Goal: Check status: Check status

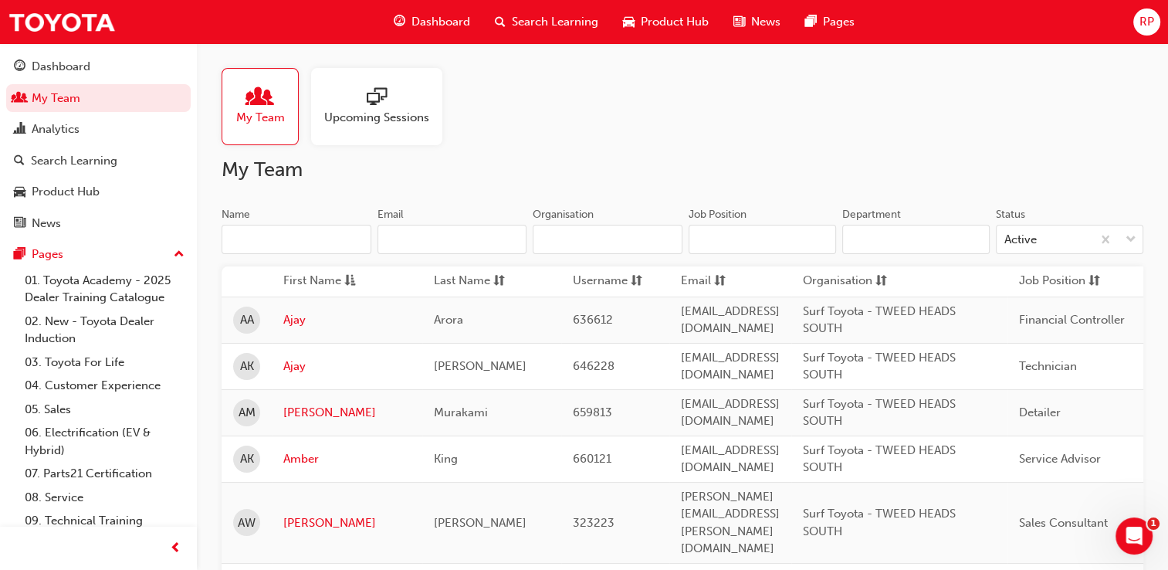
click at [270, 247] on input "Name" at bounding box center [297, 239] width 150 height 29
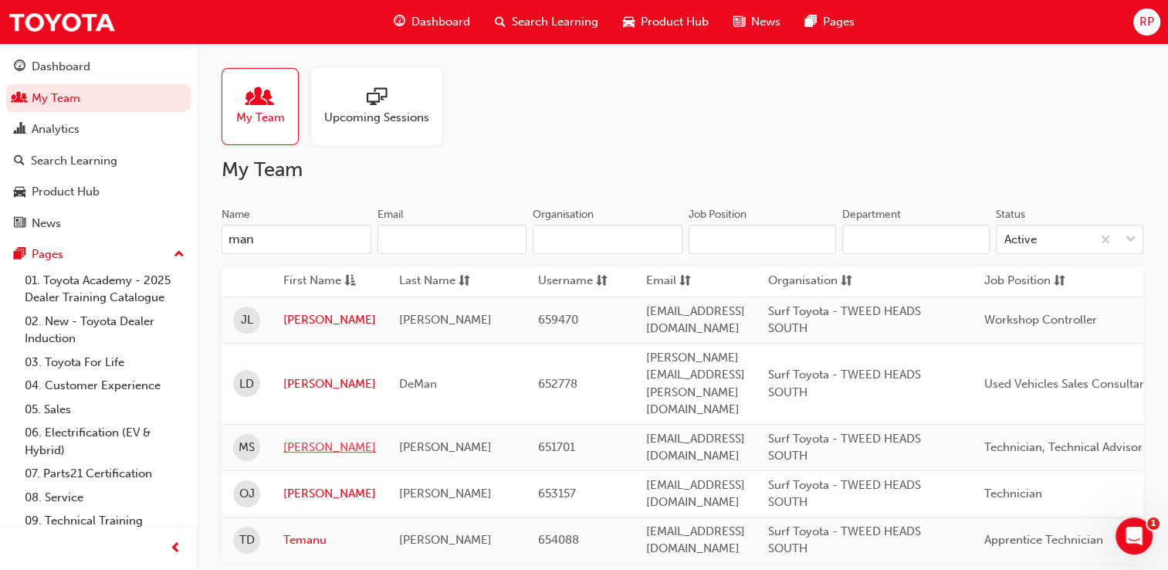
type input "man"
click at [304, 438] on link "[PERSON_NAME]" at bounding box center [329, 447] width 93 height 18
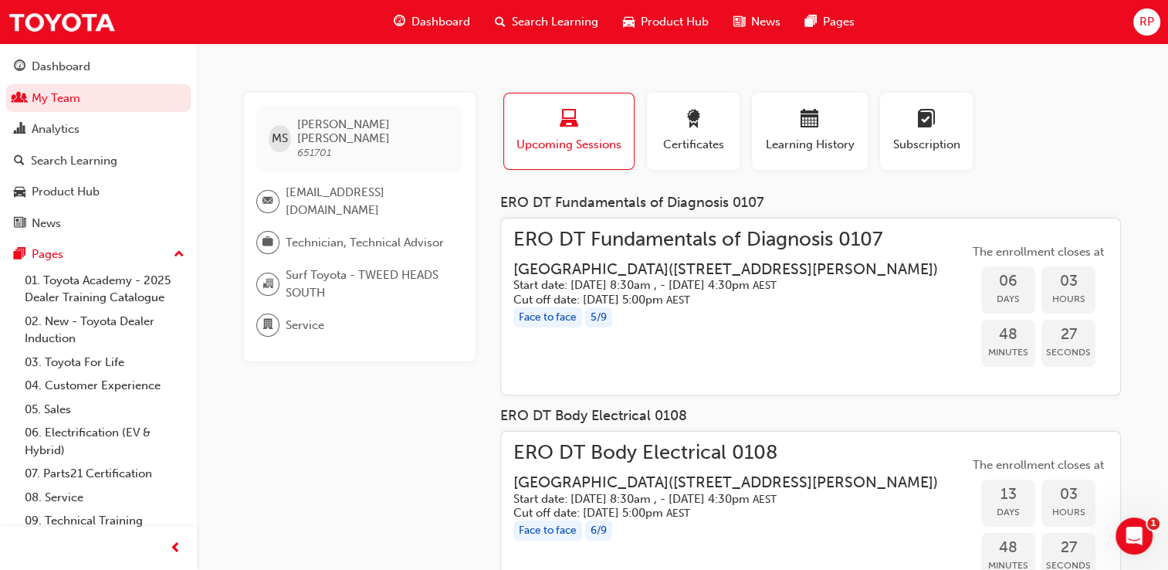
click at [550, 120] on div "button" at bounding box center [569, 122] width 107 height 24
click at [812, 138] on span "Learning History" at bounding box center [809, 145] width 93 height 18
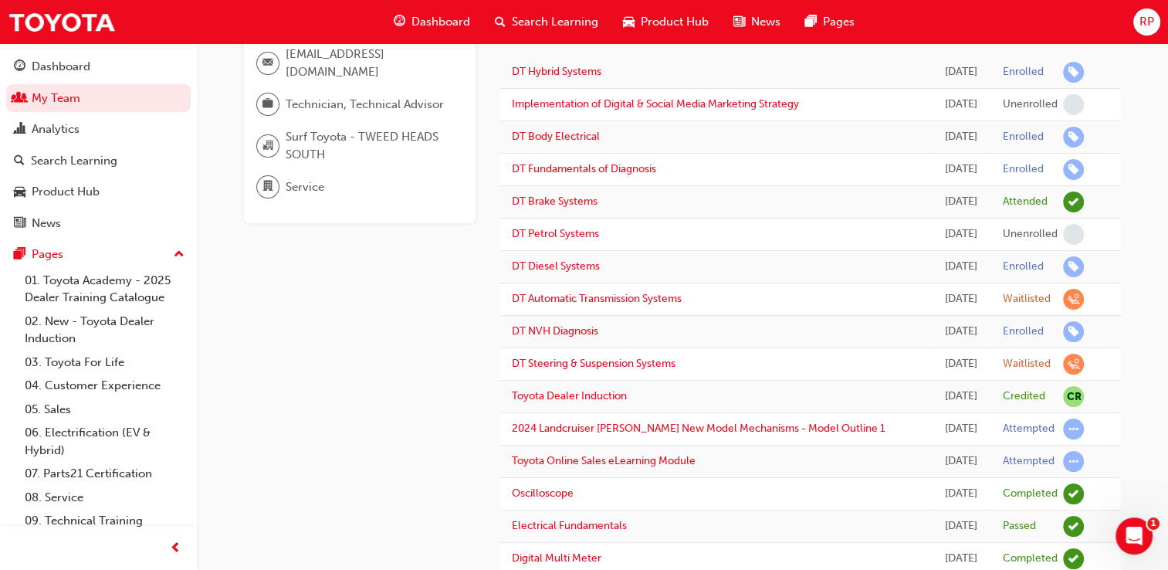
scroll to position [147, 0]
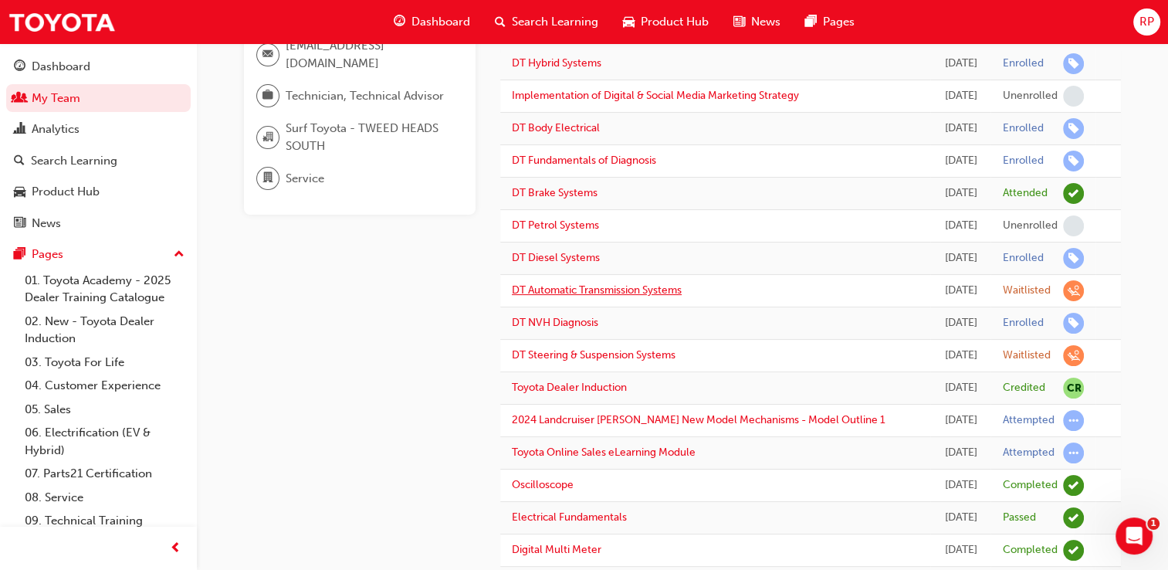
click at [585, 283] on link "DT Automatic Transmission Systems" at bounding box center [597, 289] width 170 height 13
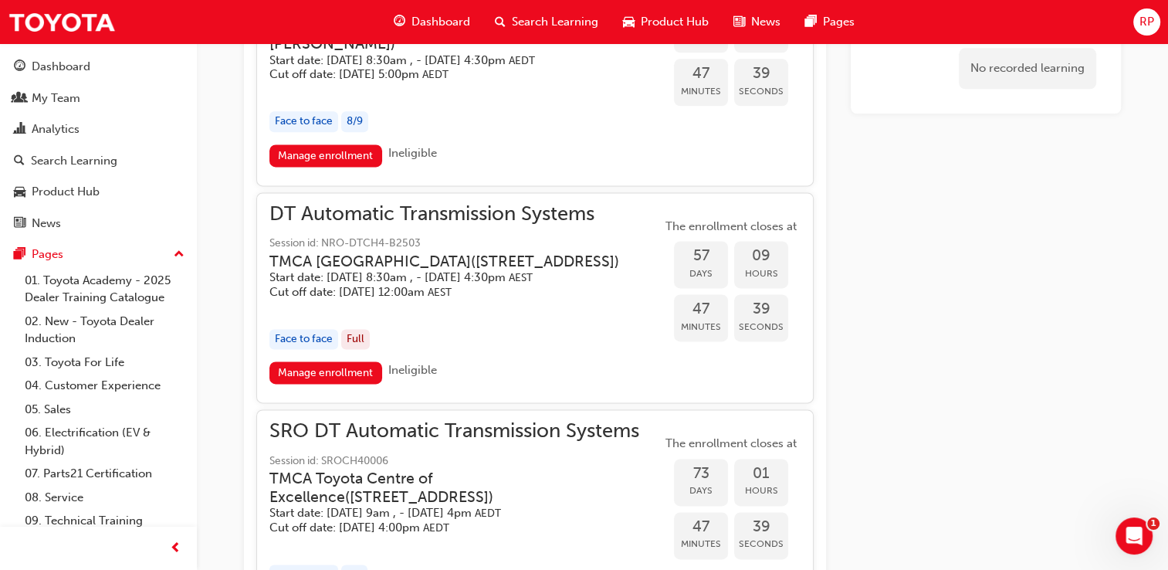
scroll to position [2071, 0]
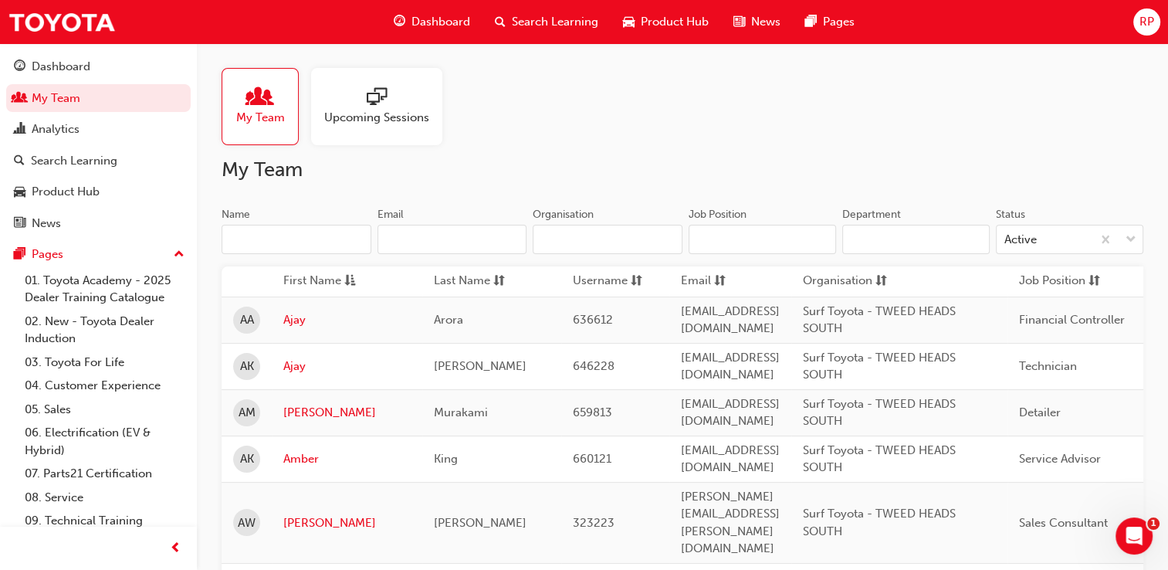
click at [313, 247] on input "Name" at bounding box center [297, 239] width 150 height 29
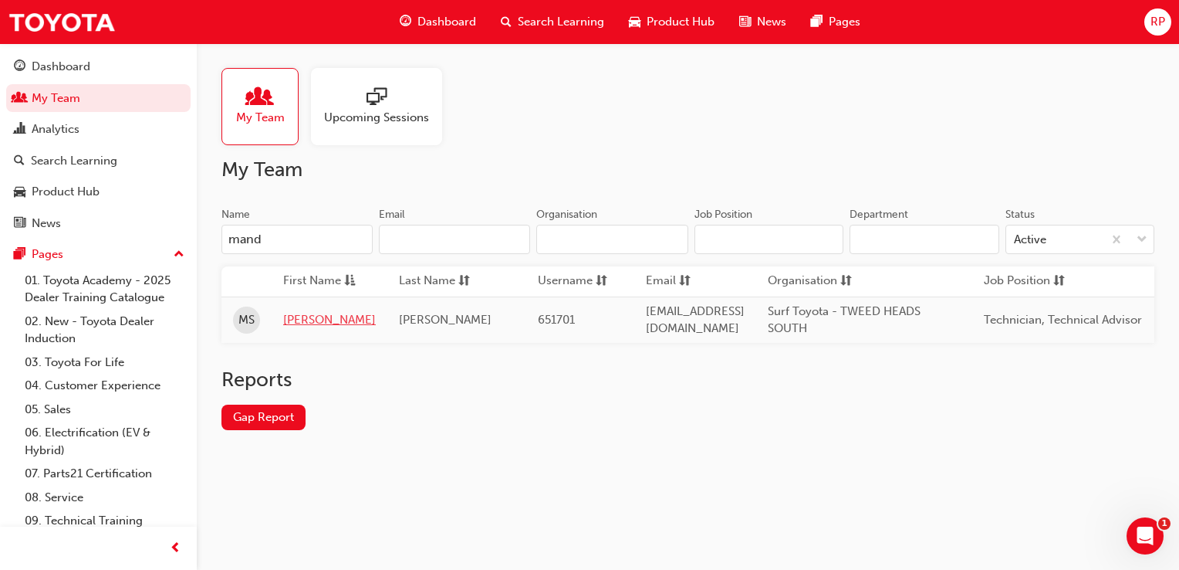
type input "mand"
click at [306, 316] on link "[PERSON_NAME]" at bounding box center [329, 320] width 93 height 18
